Goal: Information Seeking & Learning: Learn about a topic

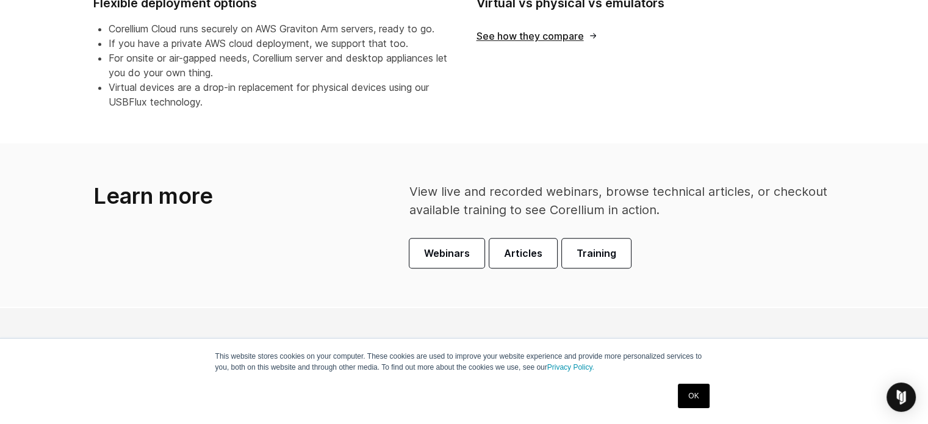
scroll to position [828, 0]
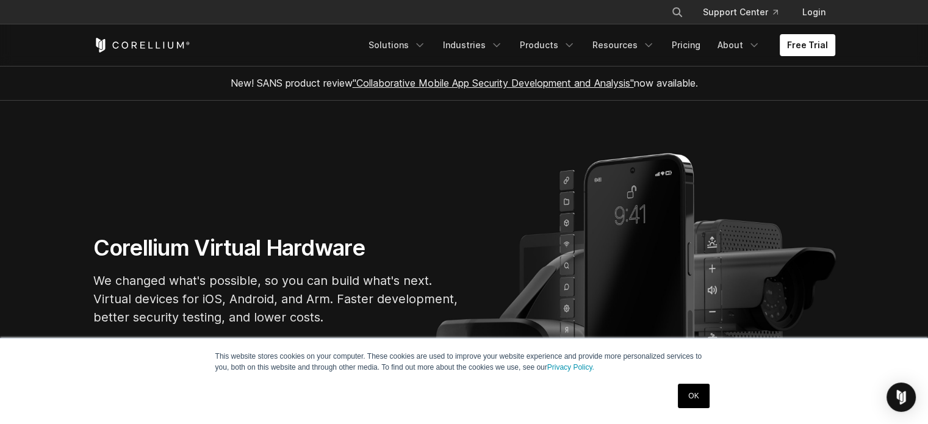
click at [680, 395] on link "OK" at bounding box center [693, 396] width 31 height 24
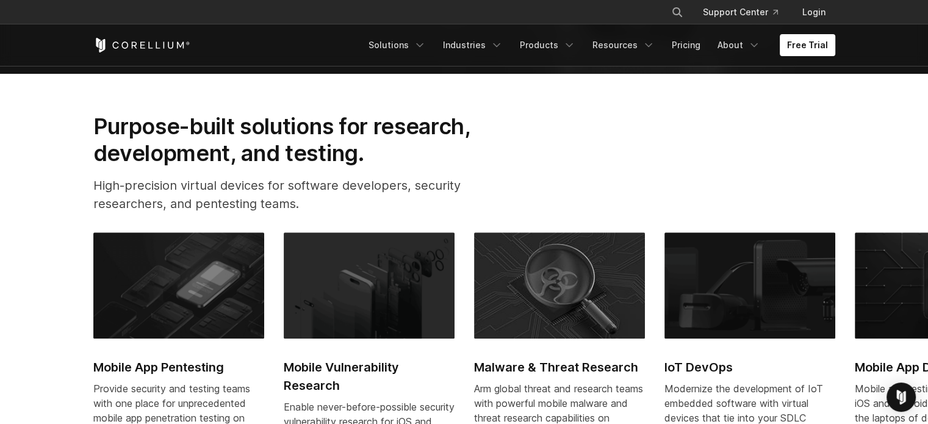
scroll to position [427, 0]
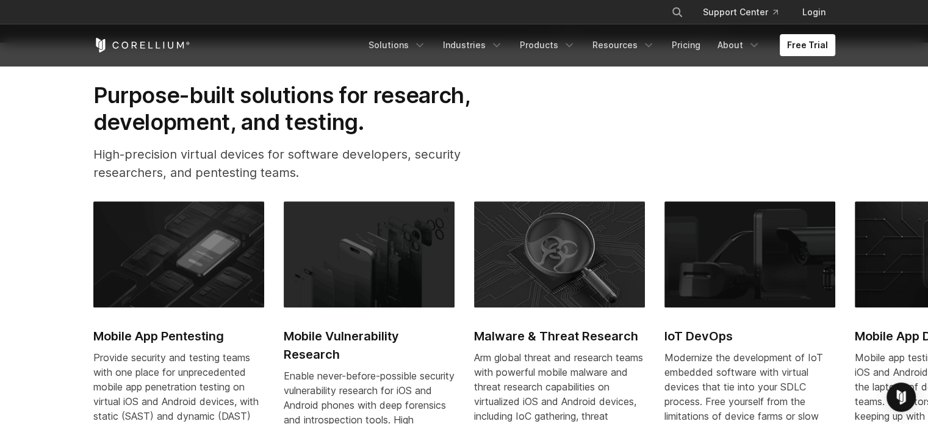
click at [162, 339] on h2 "Mobile App Pentesting" at bounding box center [178, 336] width 171 height 18
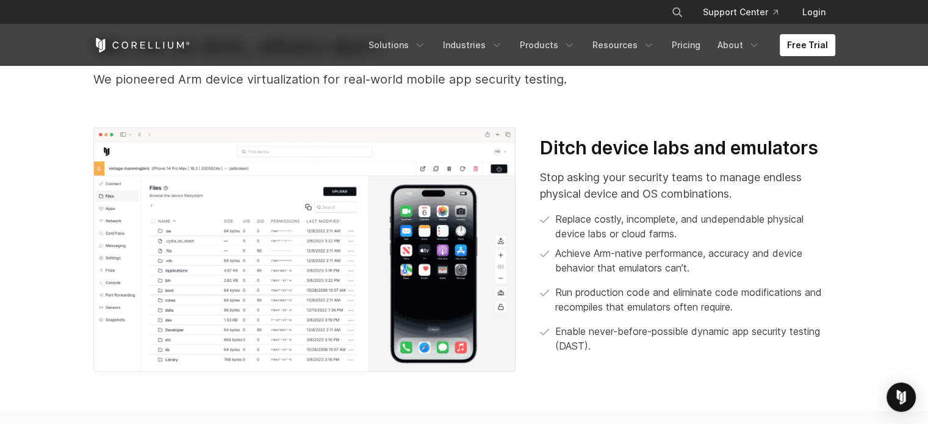
scroll to position [427, 0]
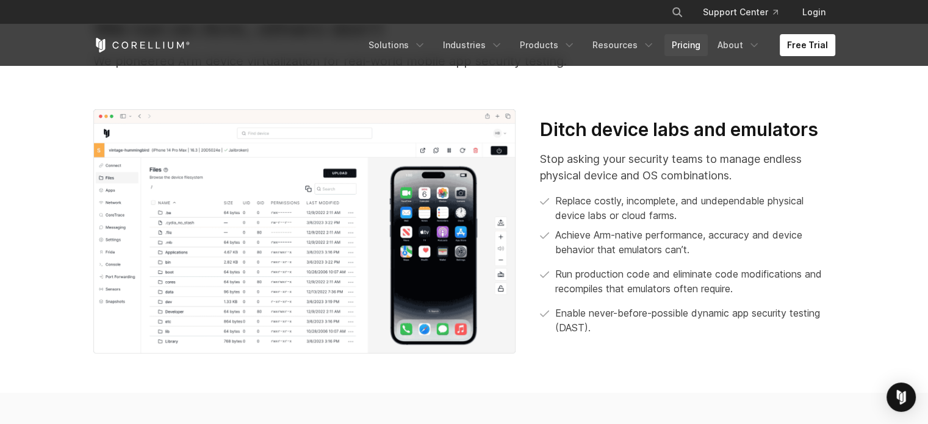
click at [684, 52] on link "Pricing" at bounding box center [686, 45] width 43 height 22
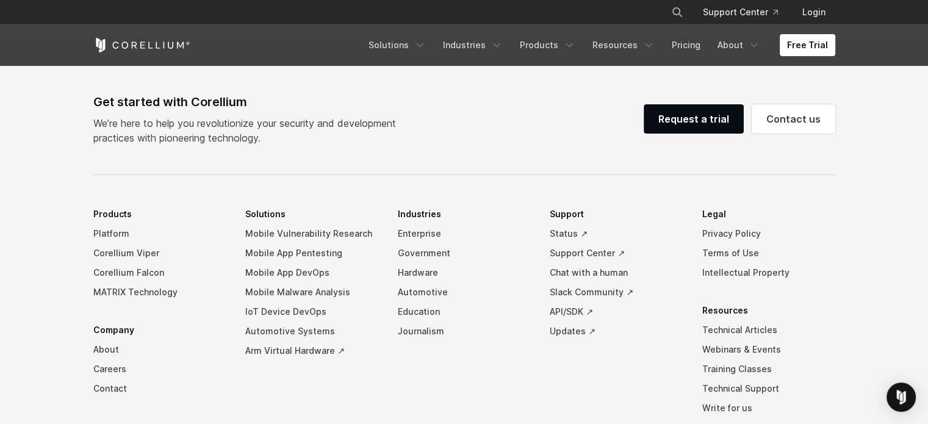
scroll to position [3723, 0]
